Goal: Task Accomplishment & Management: Manage account settings

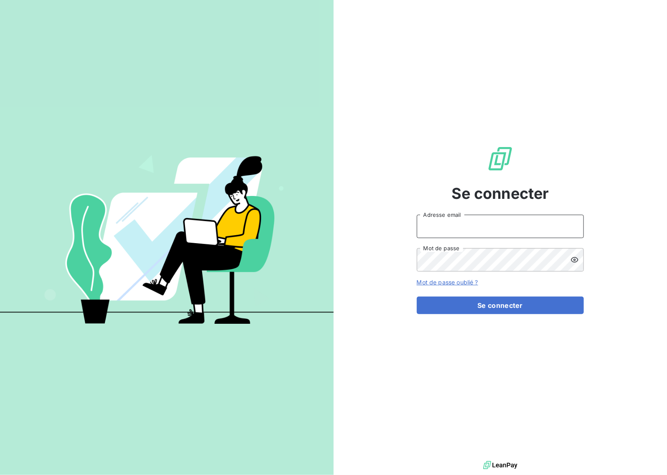
drag, startPoint x: 468, startPoint y: 217, endPoint x: 472, endPoint y: 222, distance: 6.2
click at [468, 217] on input "Adresse email" at bounding box center [500, 226] width 167 height 23
type input "[EMAIL_ADDRESS][DOMAIN_NAME]"
click at [515, 311] on button "Se connecter" at bounding box center [500, 305] width 167 height 18
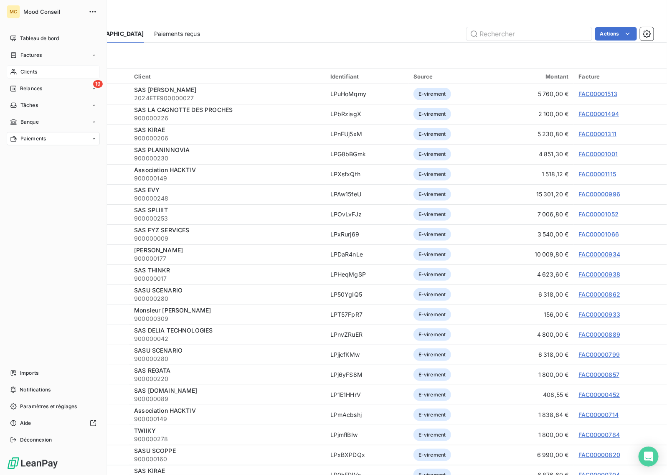
click at [33, 71] on span "Clients" at bounding box center [28, 72] width 17 height 8
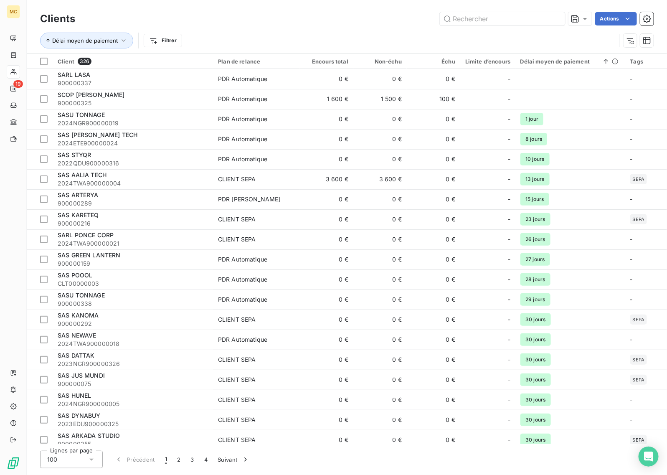
click at [511, 38] on div "Délai moyen de paiement Filtrer" at bounding box center [328, 41] width 576 height 16
drag, startPoint x: 500, startPoint y: 26, endPoint x: 498, endPoint y: 19, distance: 7.4
click at [500, 25] on div "Clients Actions" at bounding box center [346, 19] width 613 height 18
click at [498, 19] on input "text" at bounding box center [502, 18] width 125 height 13
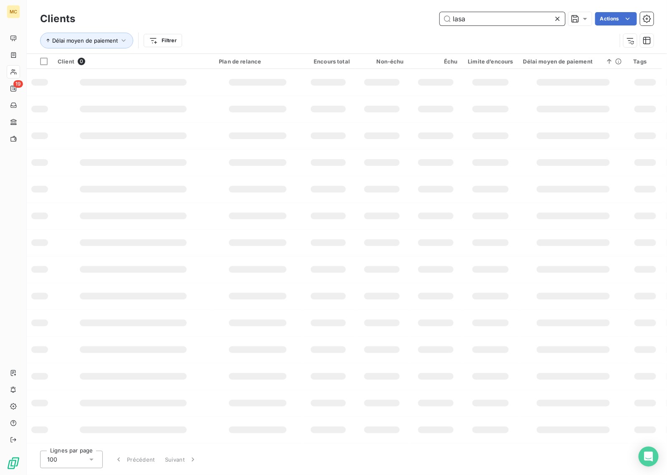
type input "lasa"
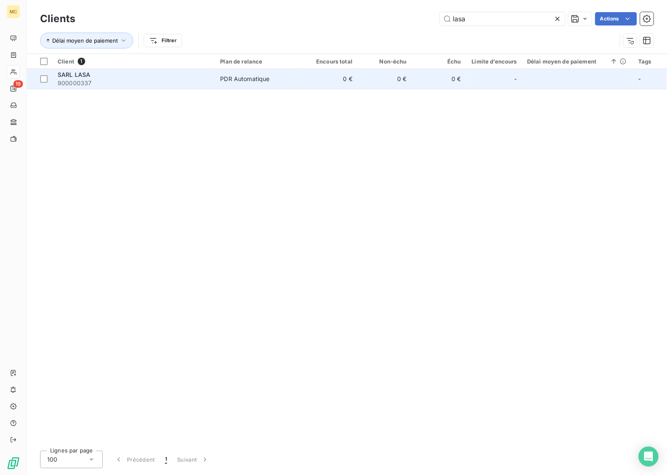
click at [286, 83] on td "PDR Automatique" at bounding box center [259, 79] width 88 height 20
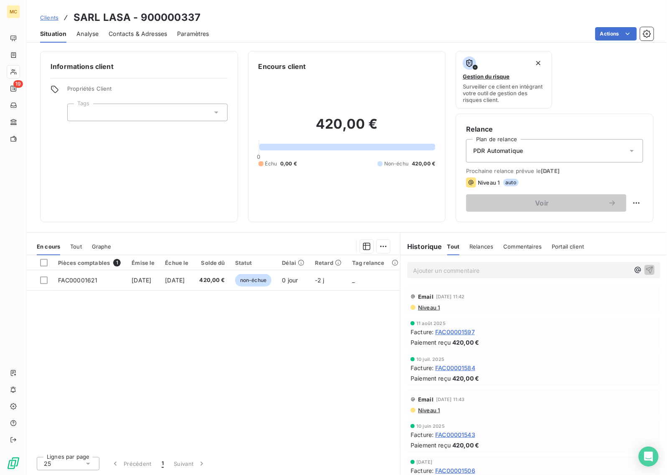
click at [218, 363] on div "Pièces comptables 1 Émise le Échue le Solde dû Statut Délai Retard Tag relance …" at bounding box center [213, 352] width 373 height 195
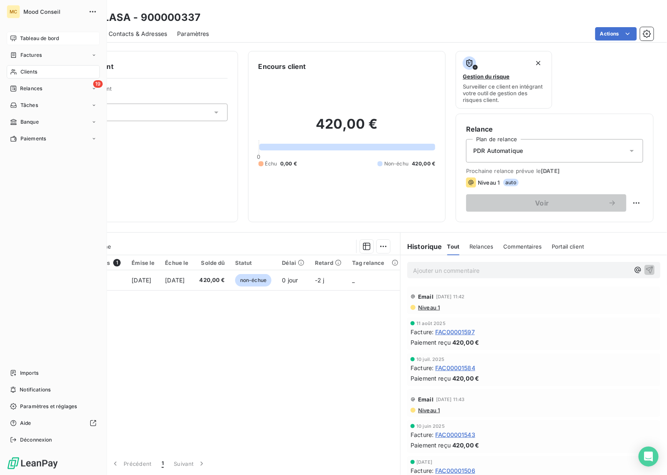
click at [20, 38] on span "Tableau de bord" at bounding box center [39, 39] width 39 height 8
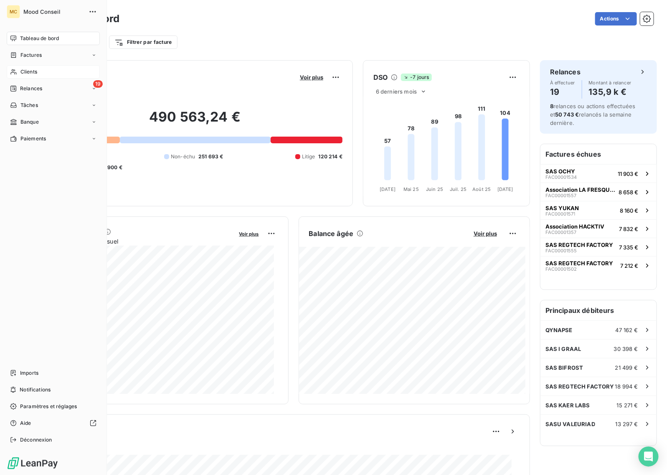
click at [32, 74] on span "Clients" at bounding box center [28, 72] width 17 height 8
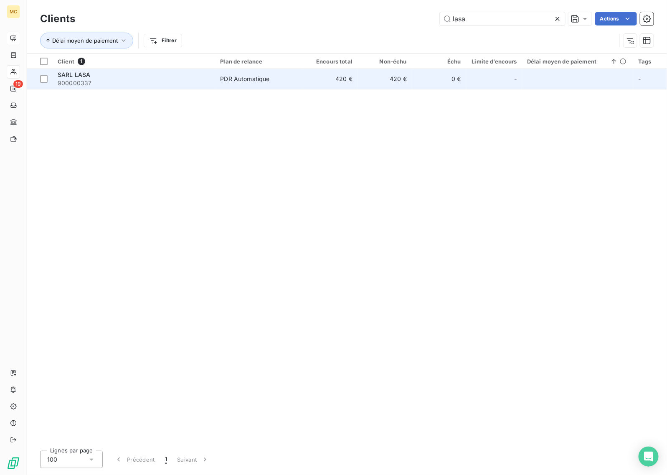
click at [258, 78] on div "PDR Automatique" at bounding box center [244, 79] width 49 height 8
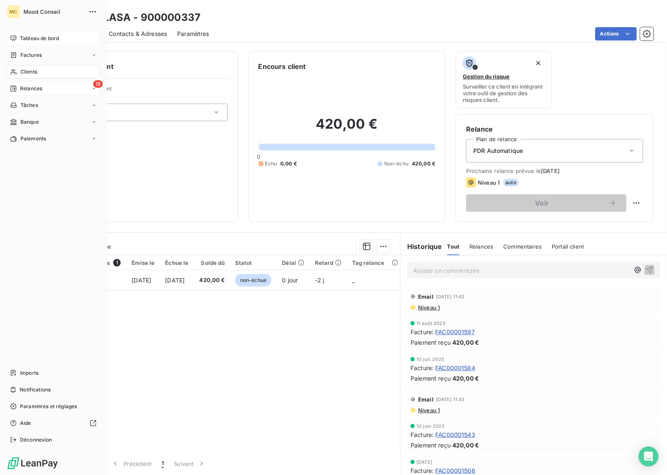
click at [32, 91] on span "Relances" at bounding box center [31, 89] width 22 height 8
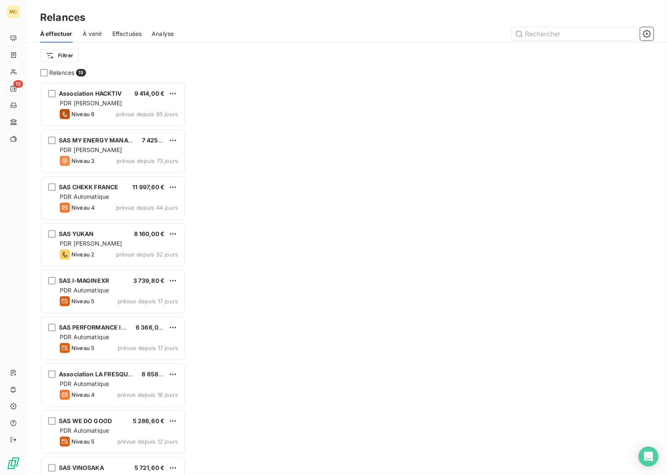
scroll to position [385, 138]
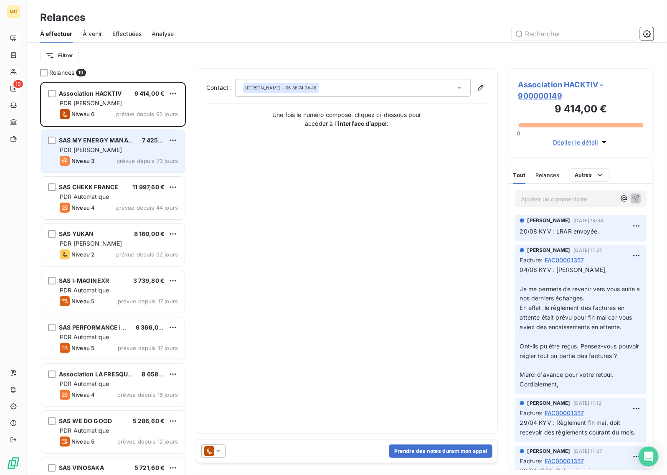
click at [99, 157] on div "Niveau 3 prévue depuis 73 jours" at bounding box center [119, 161] width 118 height 10
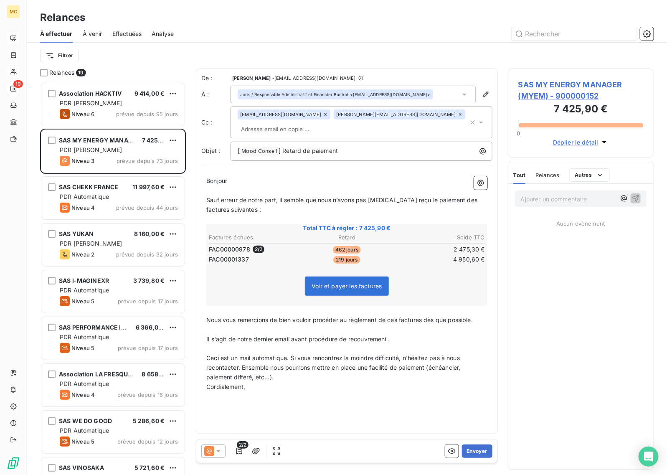
scroll to position [385, 138]
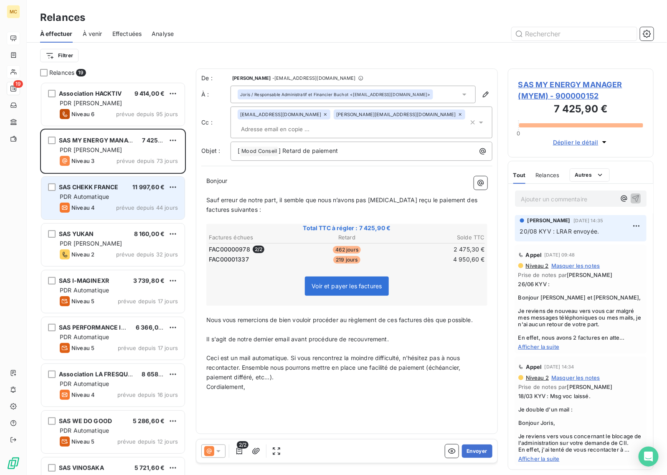
click at [83, 198] on span "PDR Automatique" at bounding box center [84, 196] width 49 height 7
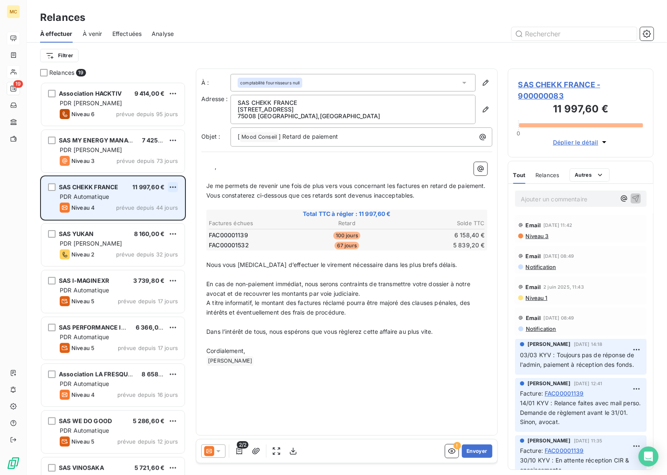
click at [172, 186] on html "MC 19 Relances À effectuer À venir Effectuées Analyse Filtrer Relances 19 Assoc…" at bounding box center [333, 237] width 667 height 475
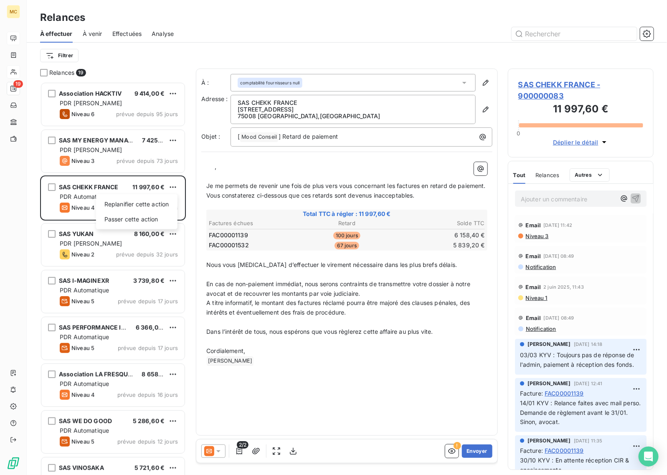
click at [359, 391] on html "MC 19 Relances À effectuer À venir Effectuées Analyse Filtrer Relances 19 Assoc…" at bounding box center [333, 237] width 667 height 475
click at [172, 189] on html "MC 19 Relances À effectuer À venir Effectuées Analyse Filtrer Relances 19 Assoc…" at bounding box center [333, 237] width 667 height 475
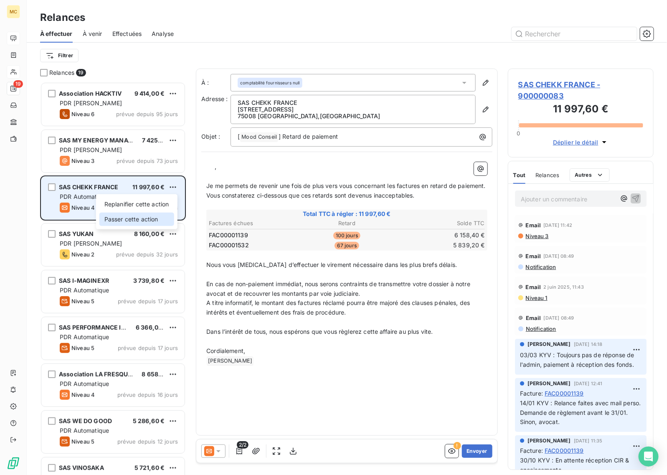
click at [145, 220] on div "Passer cette action" at bounding box center [136, 218] width 75 height 13
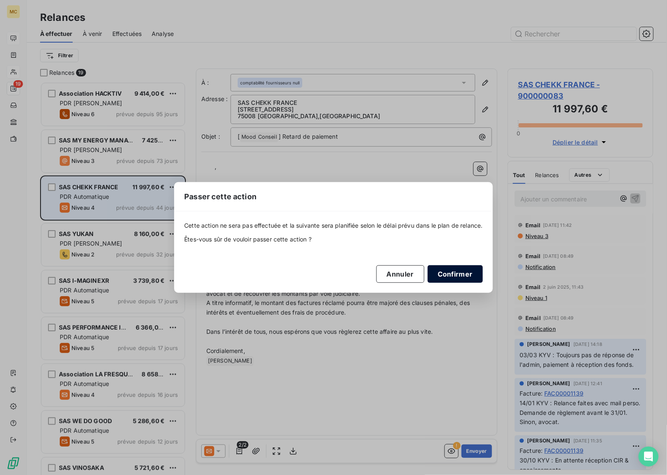
click at [456, 275] on button "Confirmer" at bounding box center [454, 274] width 55 height 18
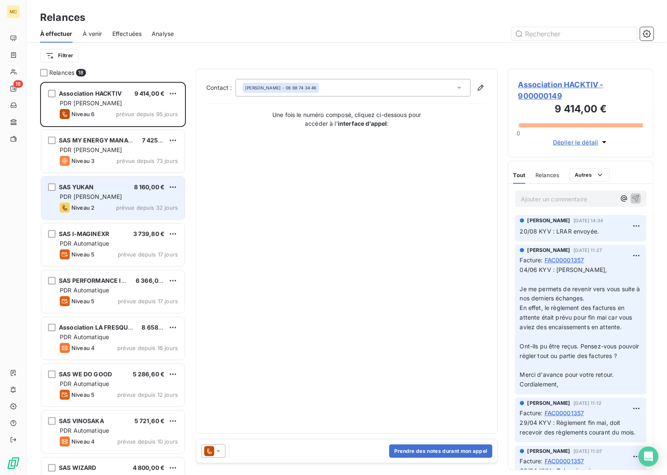
click at [114, 212] on div "Niveau 2 prévue depuis 32 jours" at bounding box center [119, 207] width 118 height 10
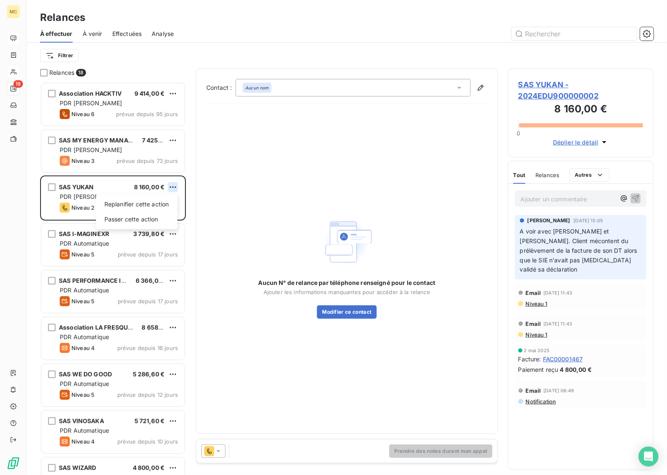
click at [170, 186] on html "MC 18 Relances À effectuer À venir Effectuées Analyse Filtrer Relances 18 Assoc…" at bounding box center [333, 237] width 667 height 475
click at [157, 214] on div "Passer cette action" at bounding box center [136, 218] width 75 height 13
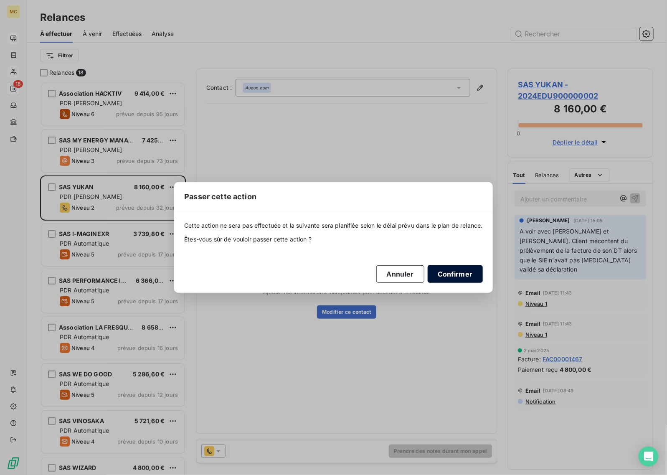
click at [441, 273] on button "Confirmer" at bounding box center [454, 274] width 55 height 18
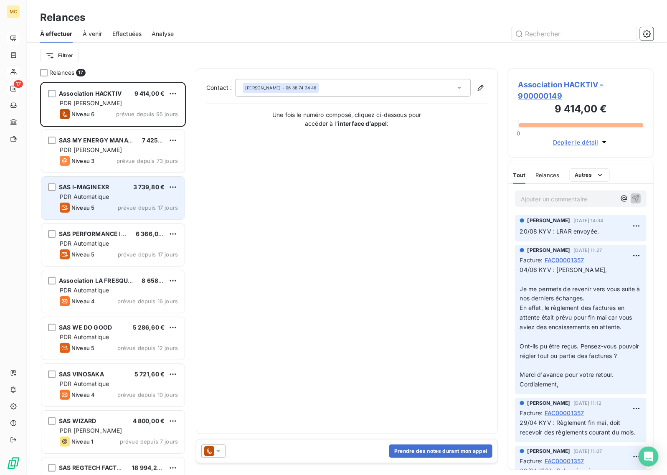
click at [129, 207] on span "prévue depuis 17 jours" at bounding box center [148, 207] width 60 height 7
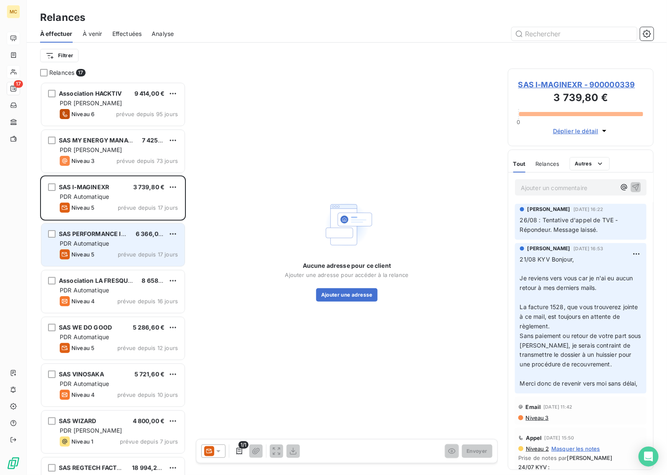
click at [131, 247] on div "PDR Automatique" at bounding box center [119, 243] width 118 height 8
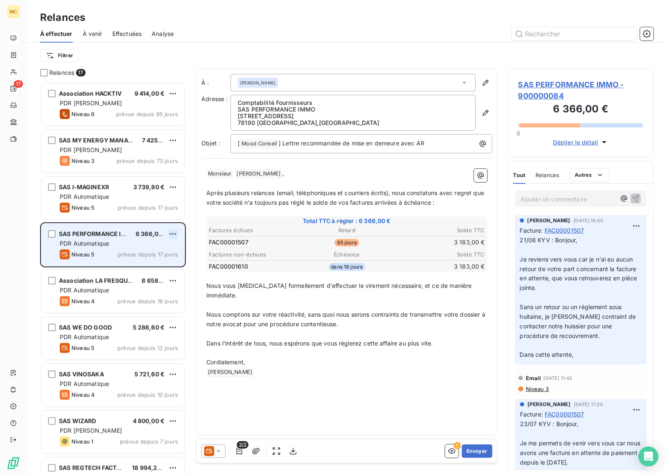
click at [171, 234] on html "MC 17 Relances À effectuer À venir Effectuées Analyse Filtrer Relances 17 Assoc…" at bounding box center [333, 237] width 667 height 475
click at [159, 264] on div "Passer cette action" at bounding box center [136, 265] width 75 height 13
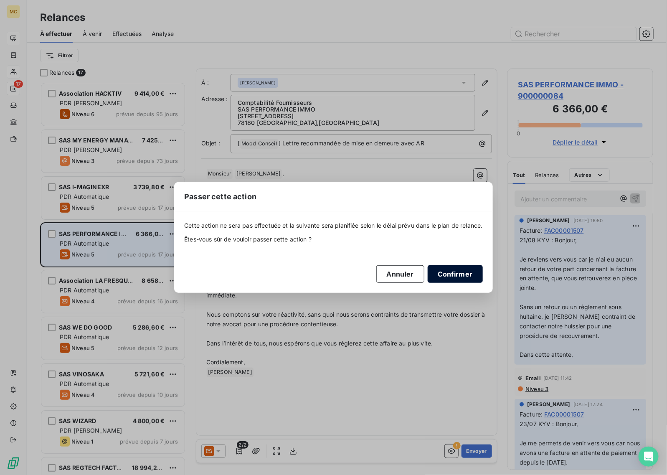
click at [435, 272] on button "Confirmer" at bounding box center [454, 274] width 55 height 18
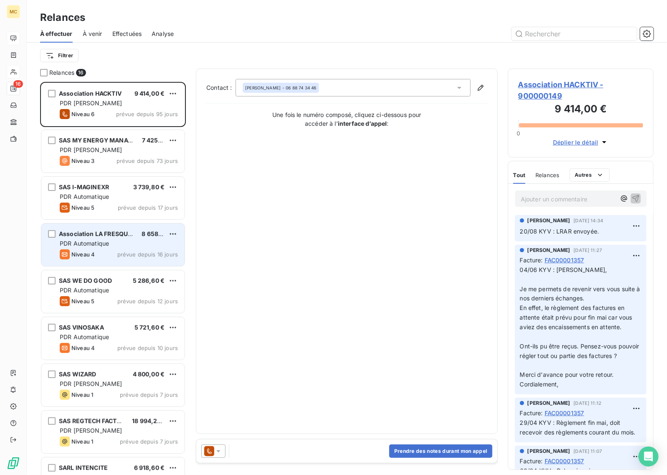
click at [111, 249] on div "Niveau 4 prévue depuis 16 jours" at bounding box center [119, 254] width 118 height 10
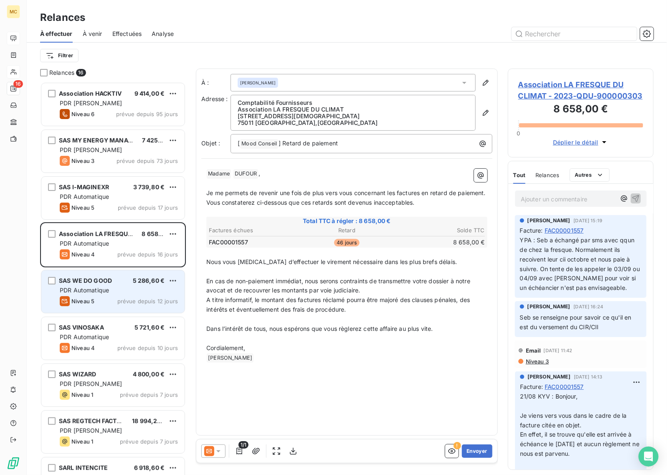
click at [113, 293] on div "PDR Automatique" at bounding box center [119, 290] width 118 height 8
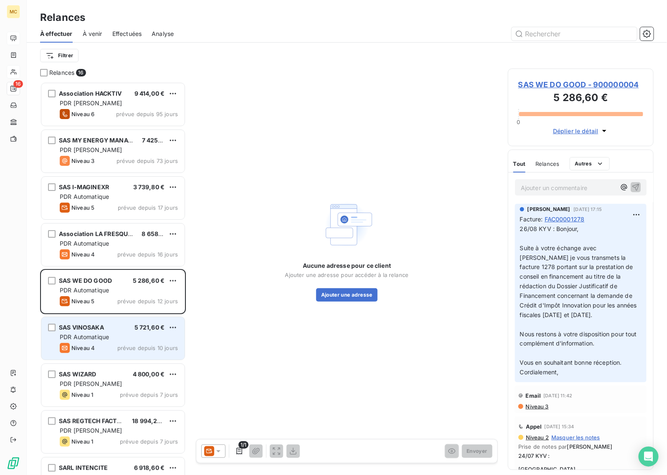
click at [124, 339] on div "PDR Automatique" at bounding box center [119, 337] width 118 height 8
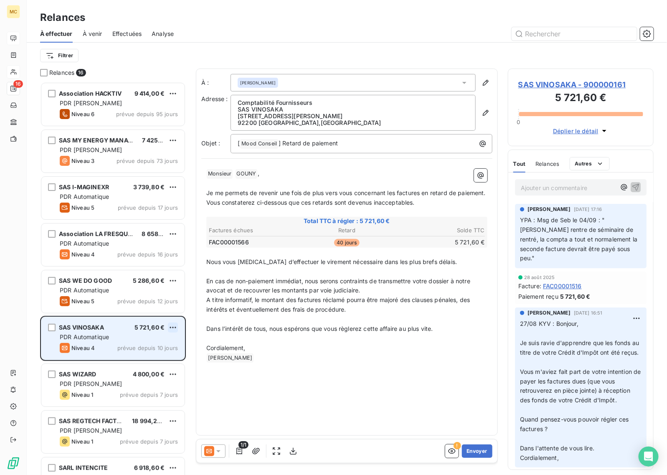
click at [174, 327] on html "MC 16 Relances À effectuer À venir Effectuées Analyse Filtrer Relances 16 Assoc…" at bounding box center [333, 237] width 667 height 475
click at [166, 360] on div "Passer cette action" at bounding box center [136, 358] width 75 height 13
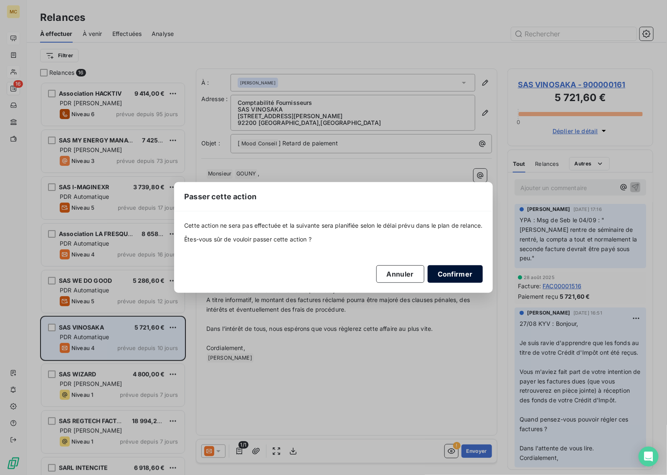
click at [447, 268] on button "Confirmer" at bounding box center [454, 274] width 55 height 18
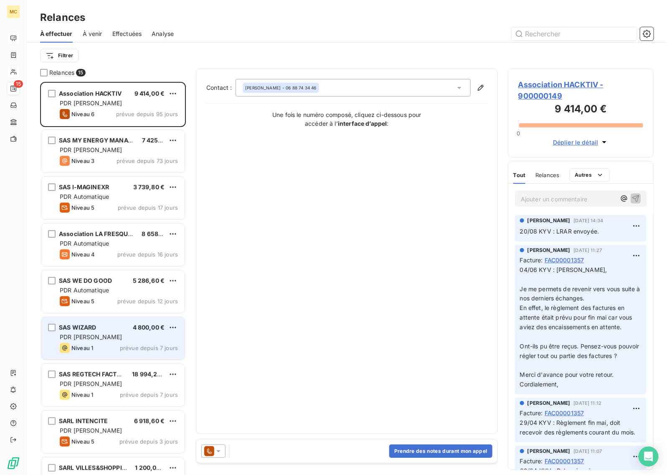
click at [114, 340] on div "PDR [PERSON_NAME]" at bounding box center [119, 337] width 118 height 8
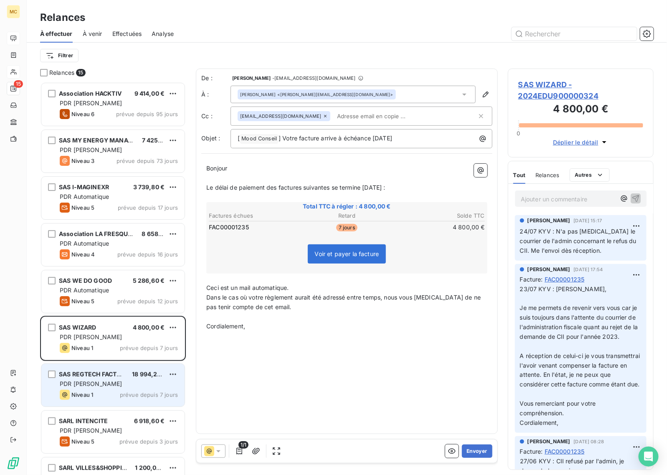
click at [99, 384] on div "PDR [PERSON_NAME]" at bounding box center [119, 383] width 118 height 8
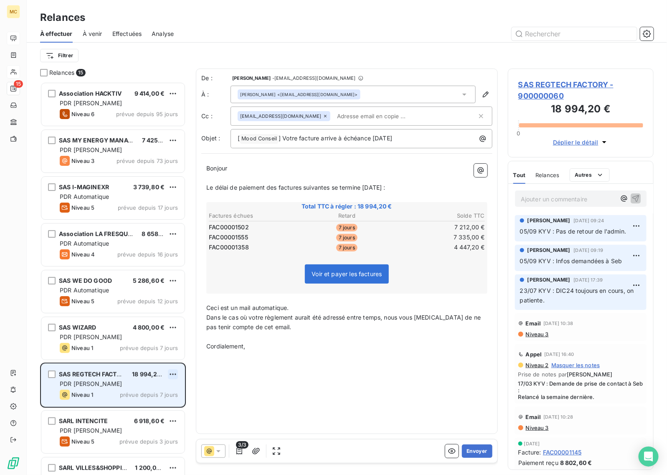
click at [174, 372] on html "MC 15 Relances À effectuer À venir Effectuées Analyse Filtrer Relances 15 Assoc…" at bounding box center [333, 237] width 667 height 475
click at [147, 404] on div "Passer cette action" at bounding box center [136, 405] width 75 height 13
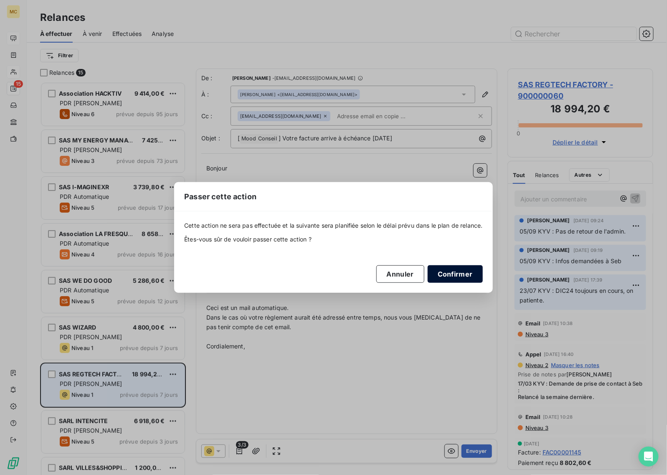
click at [453, 278] on button "Confirmer" at bounding box center [454, 274] width 55 height 18
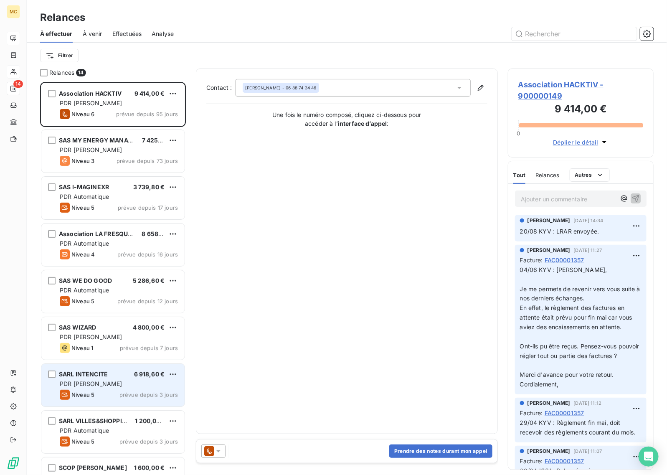
click at [123, 391] on span "prévue depuis 3 jours" at bounding box center [148, 394] width 58 height 7
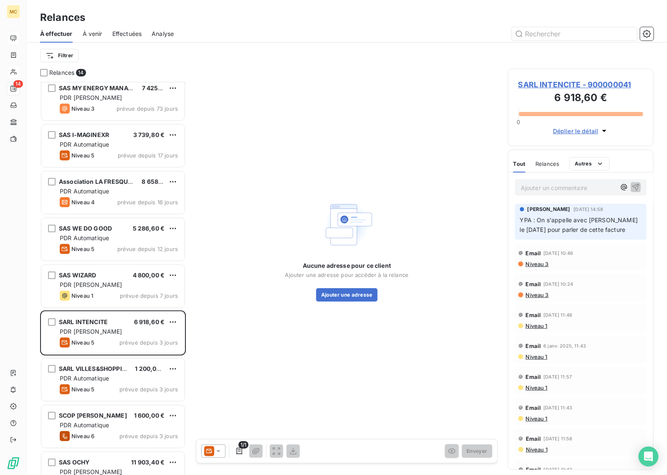
scroll to position [105, 0]
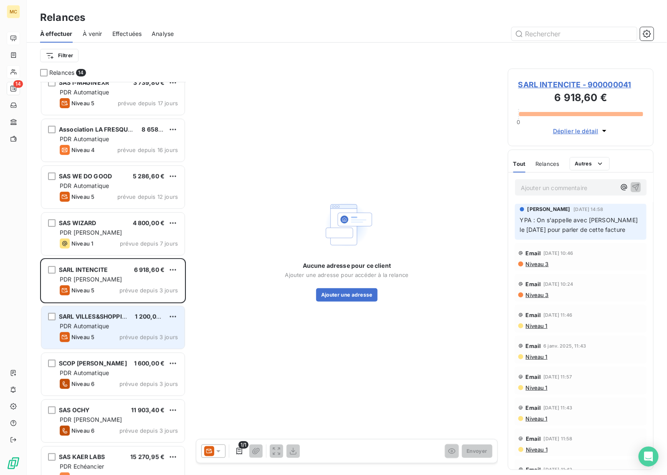
click at [127, 318] on span "SARL VILLES&SHOPPING" at bounding box center [95, 316] width 72 height 7
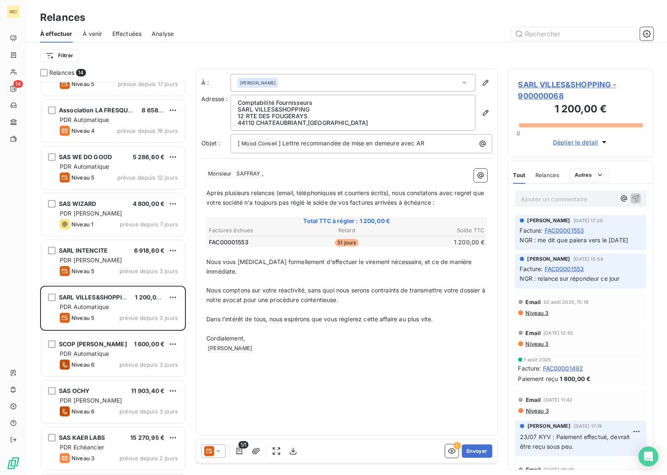
scroll to position [157, 0]
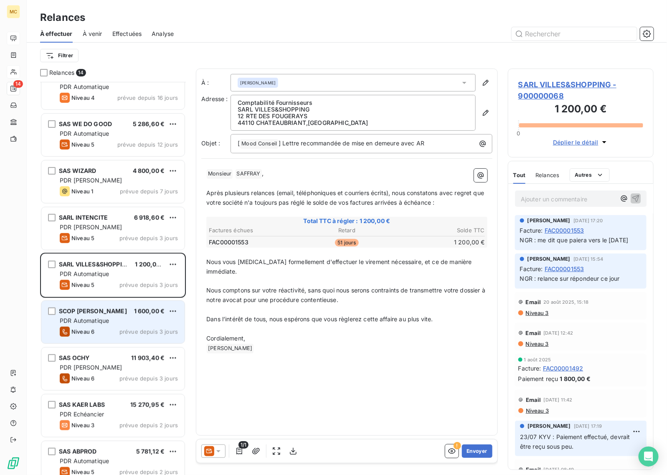
click at [126, 318] on div "PDR Automatique" at bounding box center [119, 320] width 118 height 8
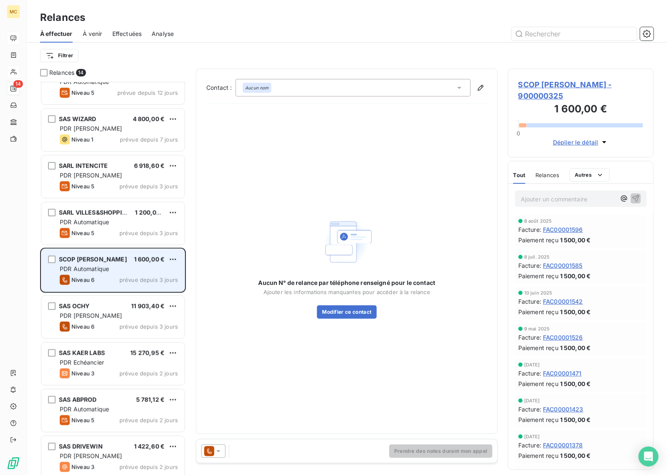
scroll to position [209, 0]
click at [175, 259] on html "MC 14 Relances À effectuer À venir Effectuées Analyse Filtrer Relances 14 Assoc…" at bounding box center [333, 237] width 667 height 475
click at [154, 291] on div "Passer cette action" at bounding box center [136, 290] width 75 height 13
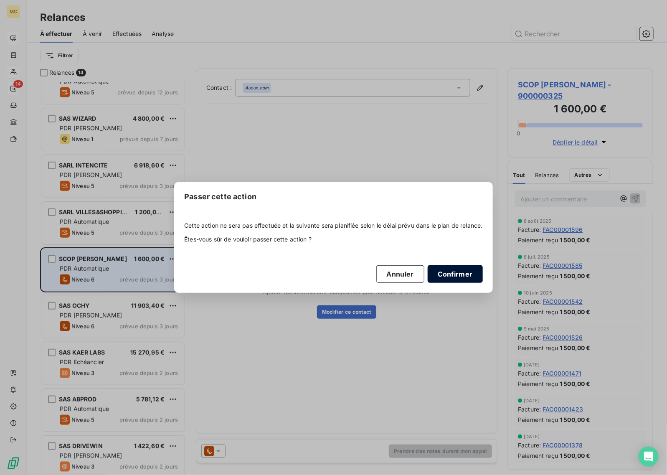
click at [468, 272] on button "Confirmer" at bounding box center [454, 274] width 55 height 18
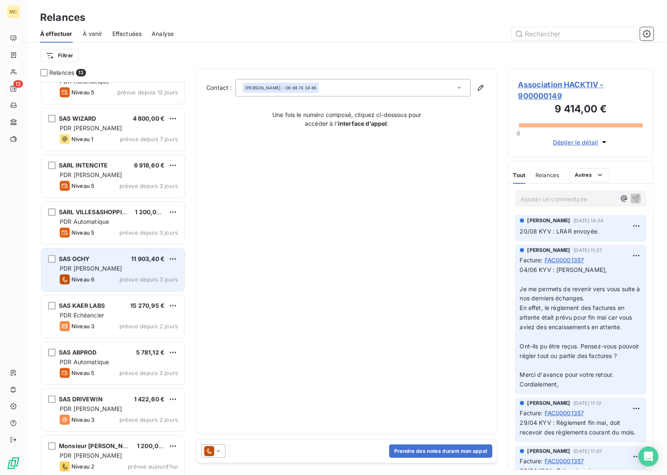
click at [116, 274] on div "Niveau 6 prévue depuis 3 jours" at bounding box center [119, 279] width 118 height 10
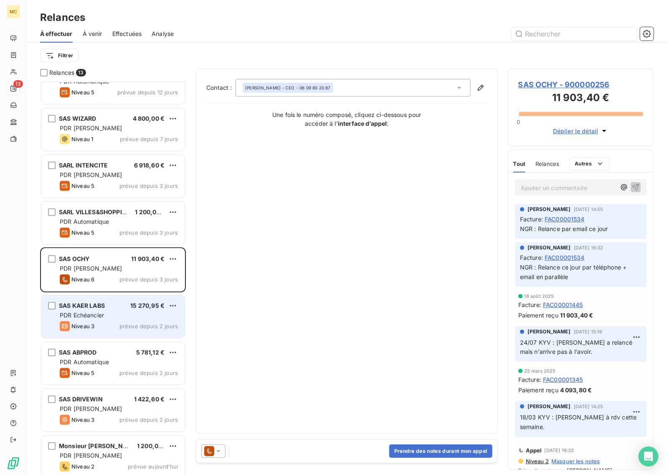
click at [132, 320] on div "SAS KAER LABS 15 270,95 € PDR Echéancier Niveau 3 prévue depuis 2 jours" at bounding box center [112, 316] width 143 height 43
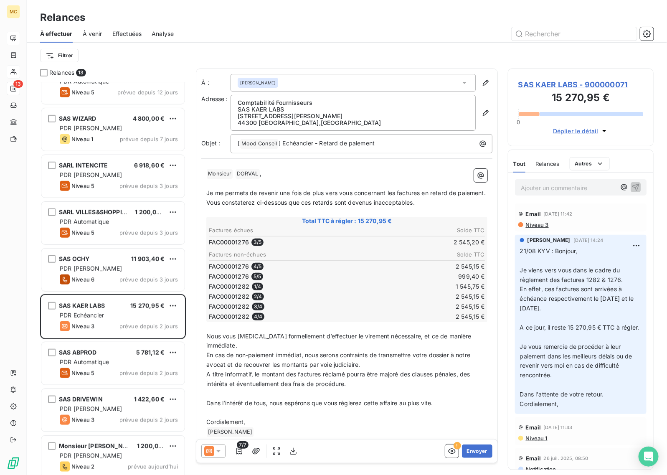
click at [579, 86] on span "SAS KAER LABS - 900000071" at bounding box center [580, 84] width 125 height 11
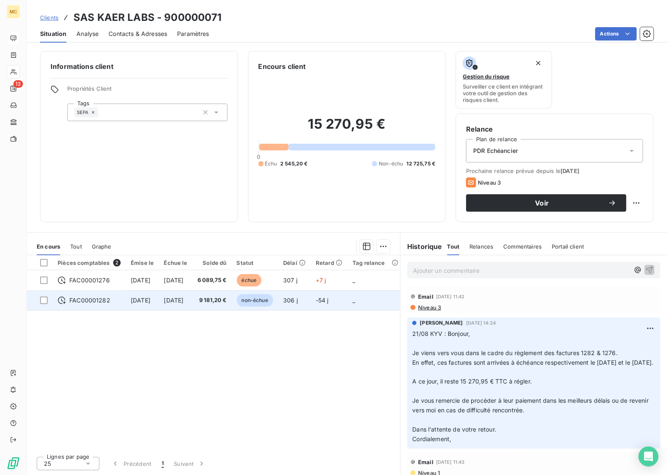
click at [273, 303] on span "non-échue" at bounding box center [255, 300] width 36 height 13
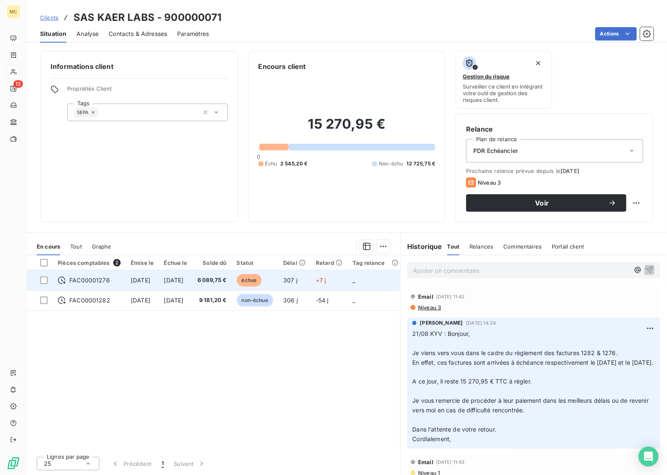
click at [251, 273] on td "échue" at bounding box center [255, 280] width 47 height 20
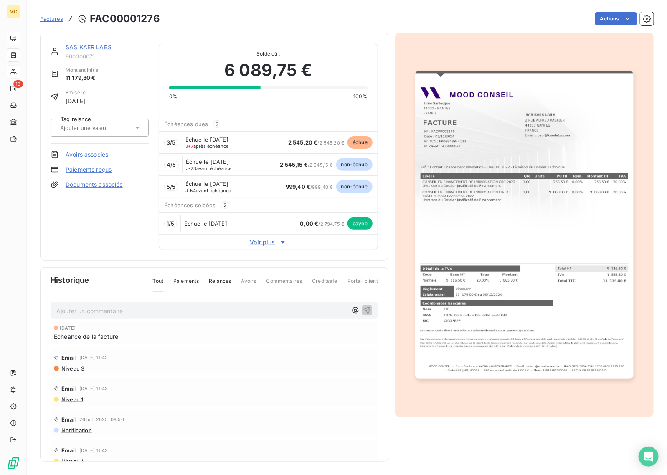
click at [101, 182] on link "Documents associés" at bounding box center [94, 184] width 57 height 8
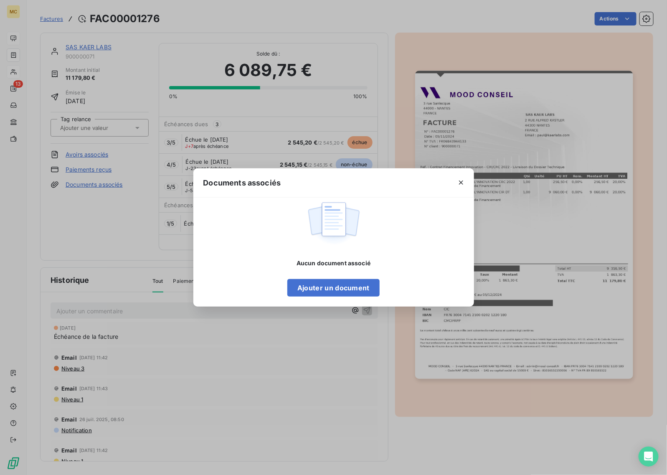
click at [459, 175] on div at bounding box center [461, 182] width 26 height 29
click at [461, 179] on icon "button" at bounding box center [461, 182] width 8 height 8
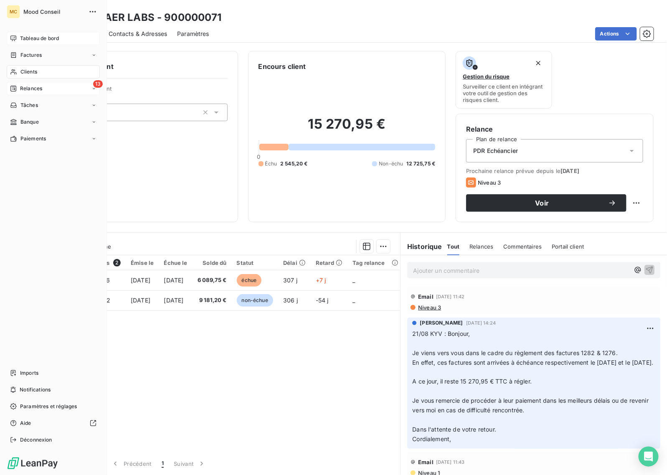
click at [21, 88] on span "Relances" at bounding box center [31, 89] width 22 height 8
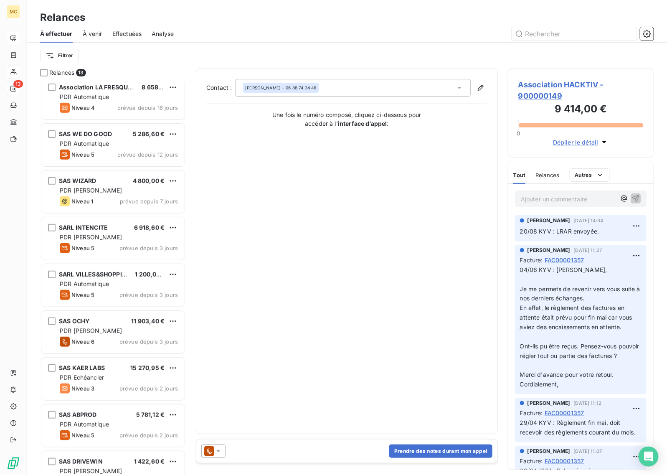
scroll to position [215, 0]
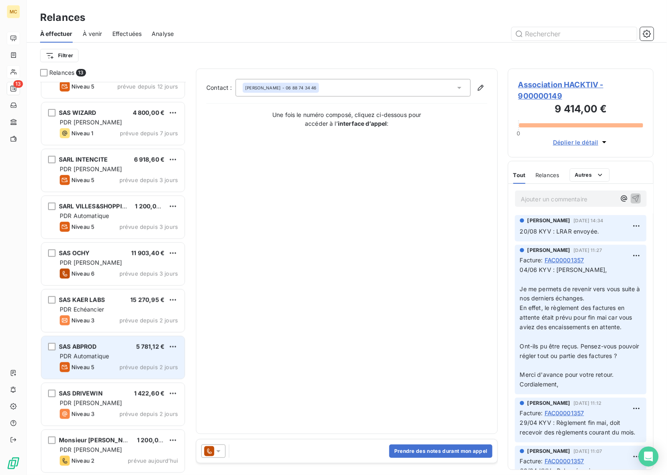
click at [120, 363] on div "Niveau 5 prévue depuis 2 jours" at bounding box center [119, 367] width 118 height 10
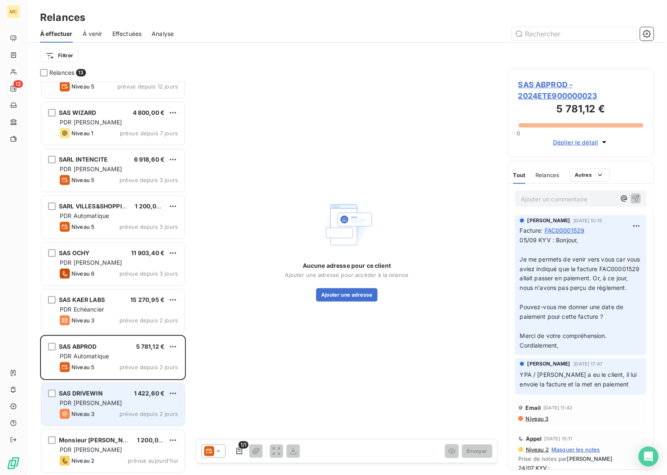
click at [129, 399] on div "PDR [PERSON_NAME]" at bounding box center [119, 403] width 118 height 8
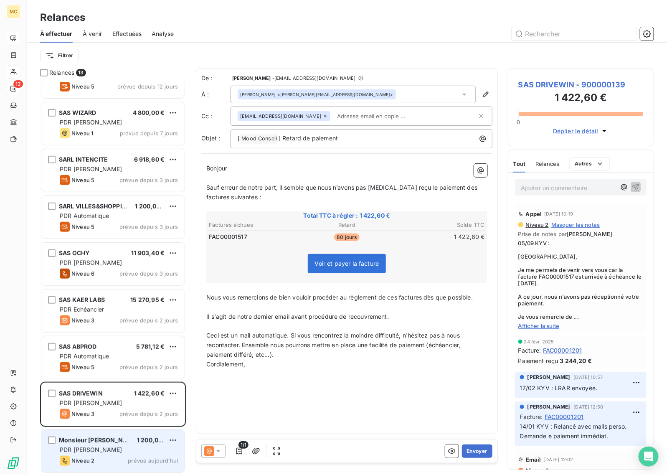
click at [132, 453] on div "PDR [PERSON_NAME]" at bounding box center [119, 449] width 118 height 8
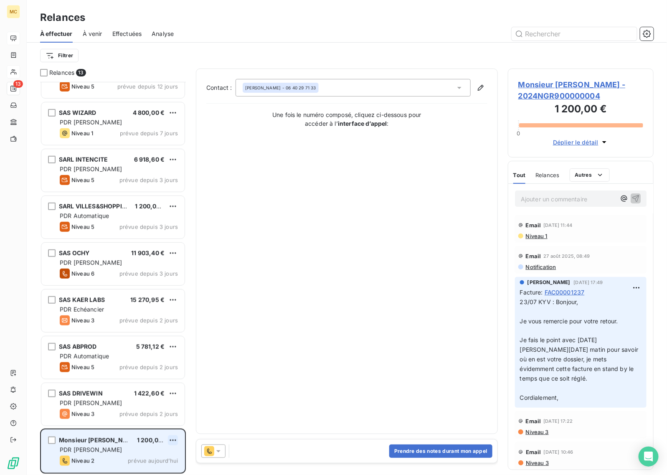
click at [172, 442] on html "MC 13 Relances À effectuer À venir Effectuées Analyse Filtrer Relances 13 Assoc…" at bounding box center [333, 237] width 667 height 475
click at [150, 429] on div "Passer cette action" at bounding box center [136, 423] width 75 height 13
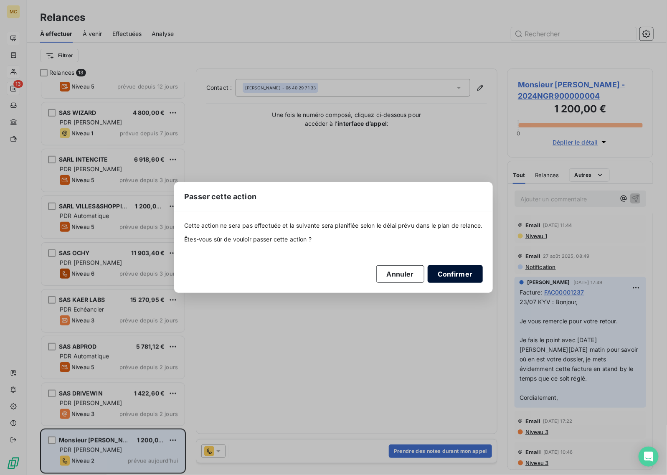
click at [455, 276] on button "Confirmer" at bounding box center [454, 274] width 55 height 18
